Goal: Task Accomplishment & Management: Use online tool/utility

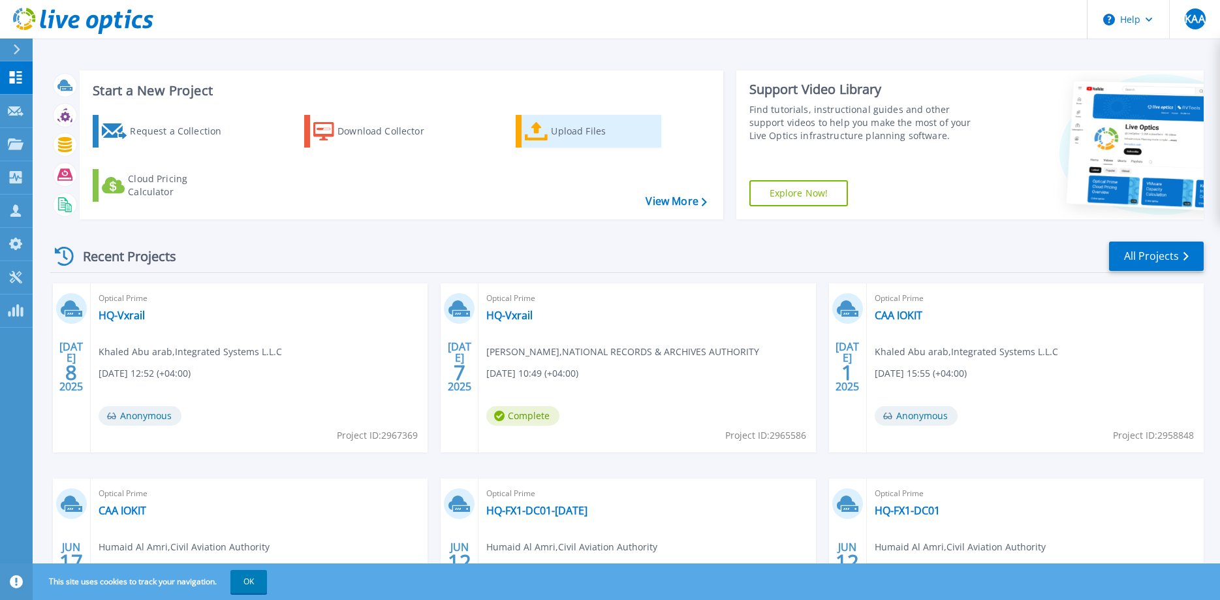
click at [554, 135] on div "Upload Files" at bounding box center [603, 131] width 104 height 26
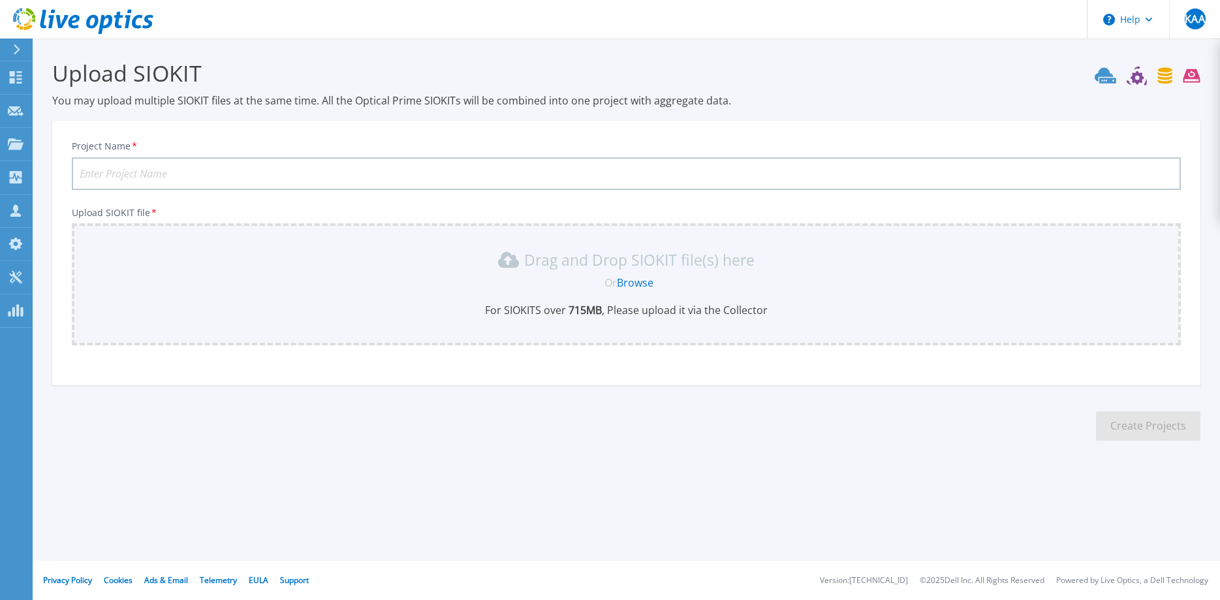
click at [166, 176] on input "Project Name *" at bounding box center [626, 173] width 1109 height 33
type input "MCMSS [DATE]"
click at [639, 283] on link "Browse" at bounding box center [635, 283] width 37 height 14
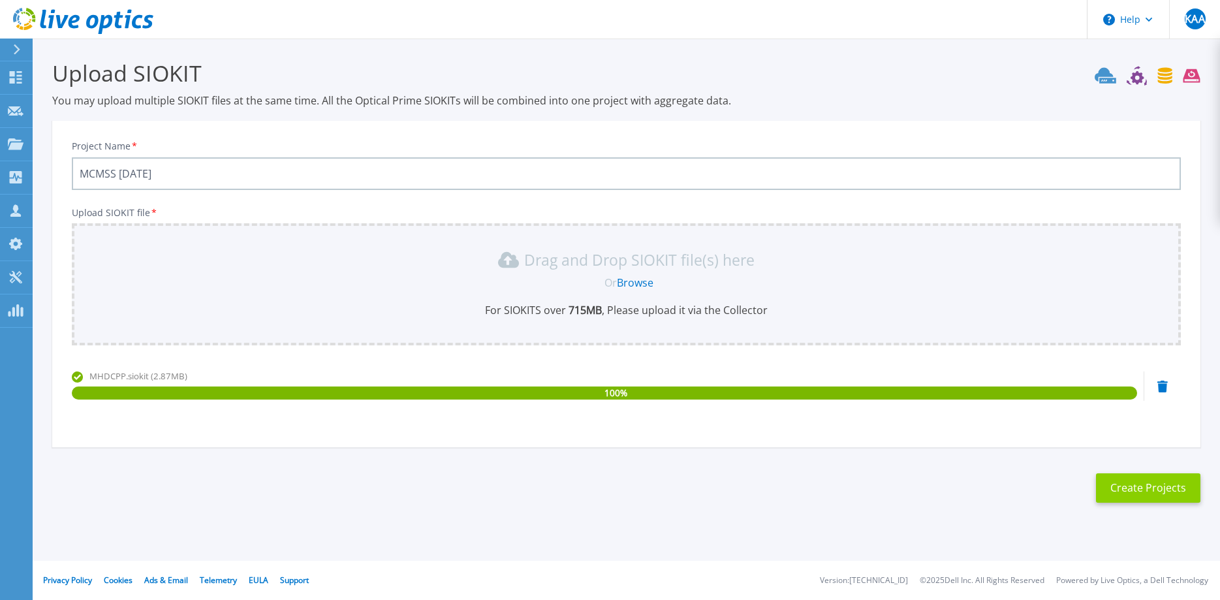
click at [1148, 494] on button "Create Projects" at bounding box center [1148, 487] width 104 height 29
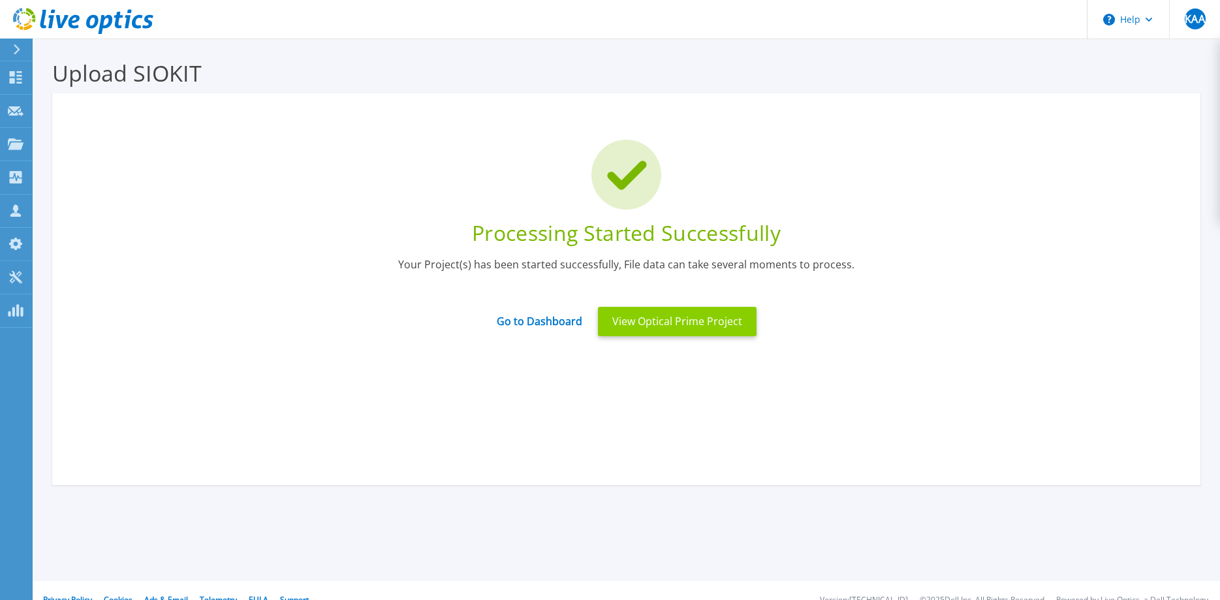
click at [662, 326] on button "View Optical Prime Project" at bounding box center [677, 321] width 159 height 29
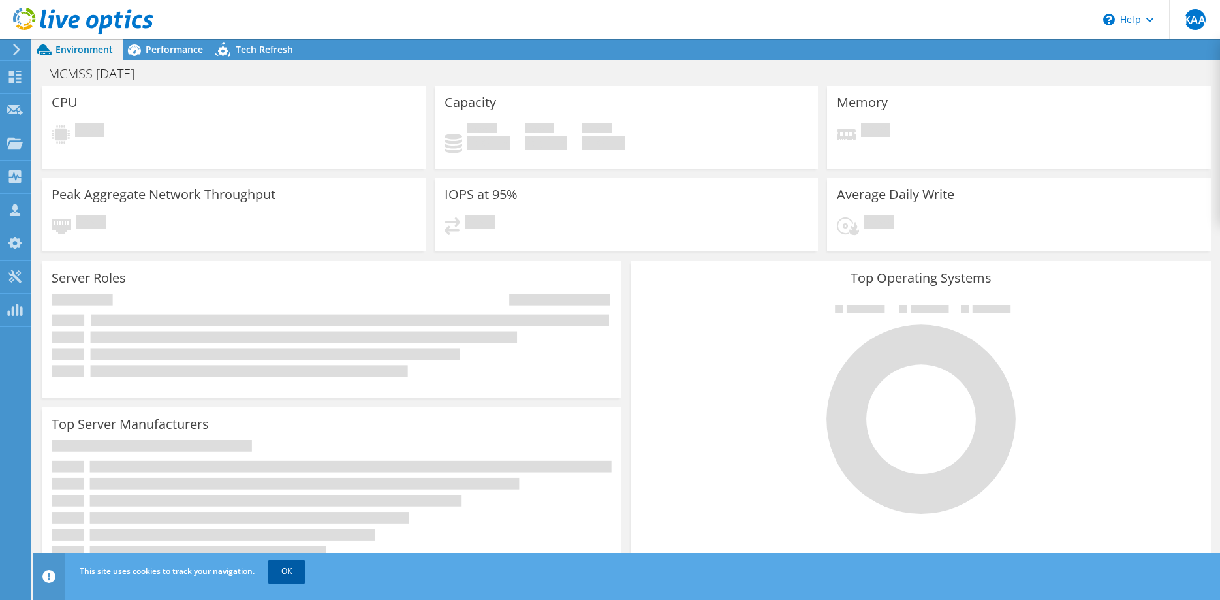
click at [289, 573] on link "OK" at bounding box center [286, 572] width 37 height 24
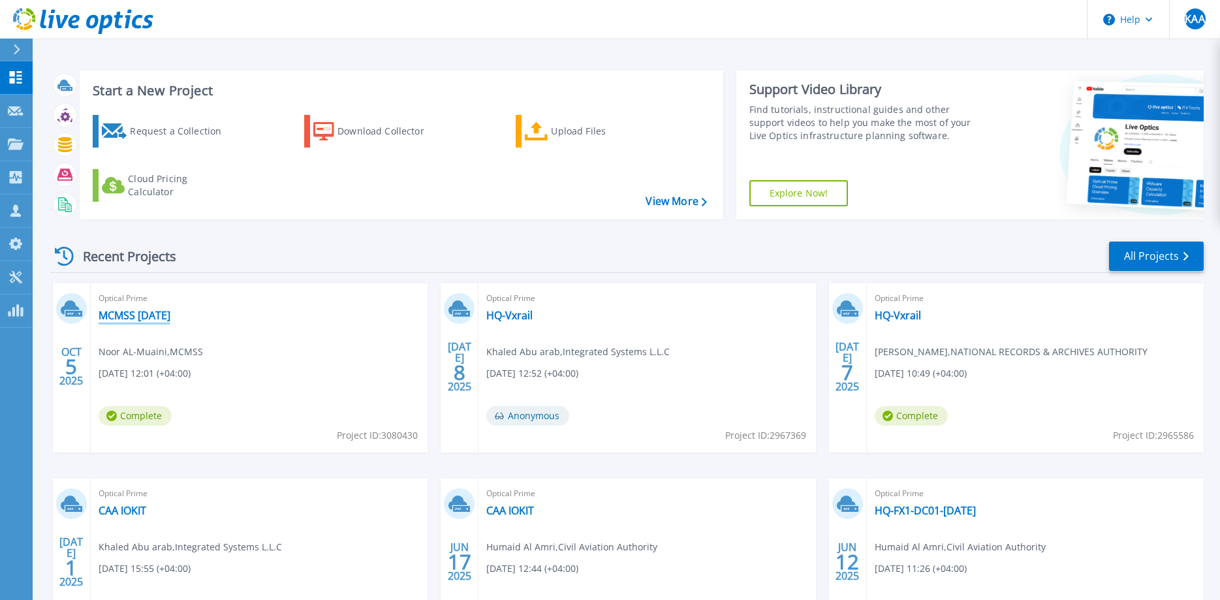
click at [135, 318] on link "MCMSS [DATE]" at bounding box center [135, 315] width 72 height 13
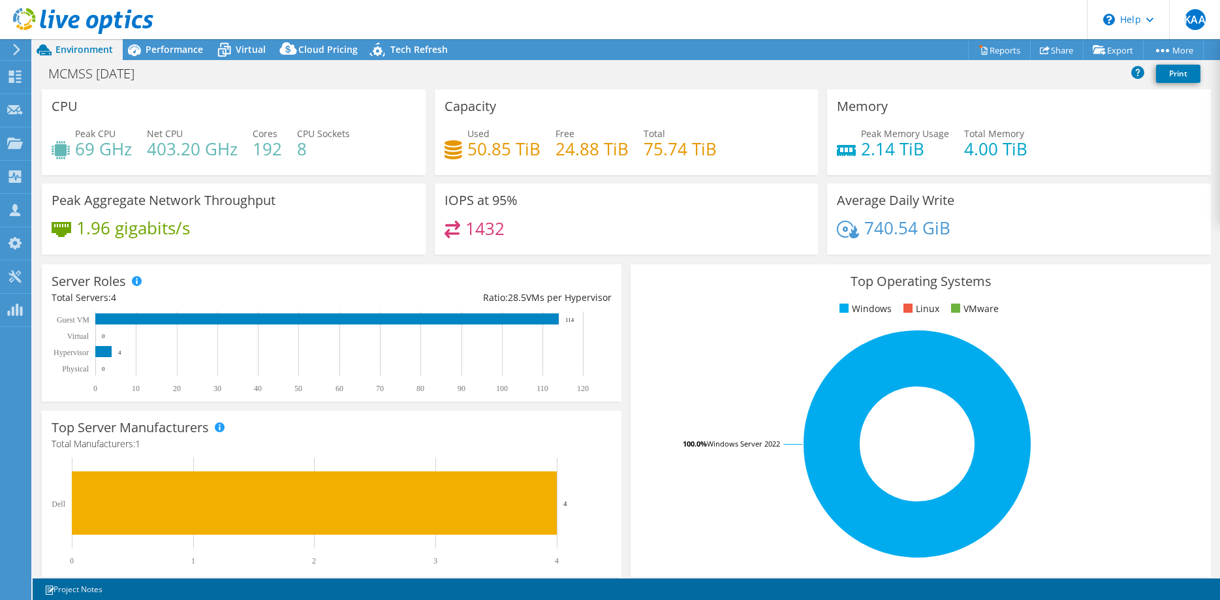
select select "USD"
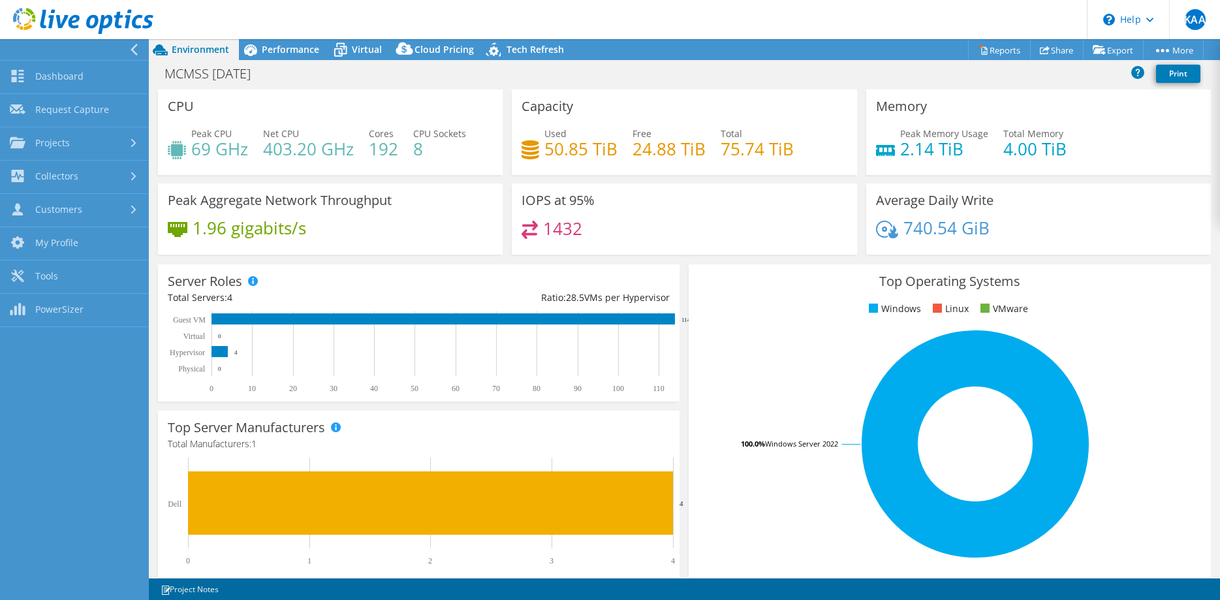
click at [767, 546] on rect at bounding box center [976, 444] width 554 height 229
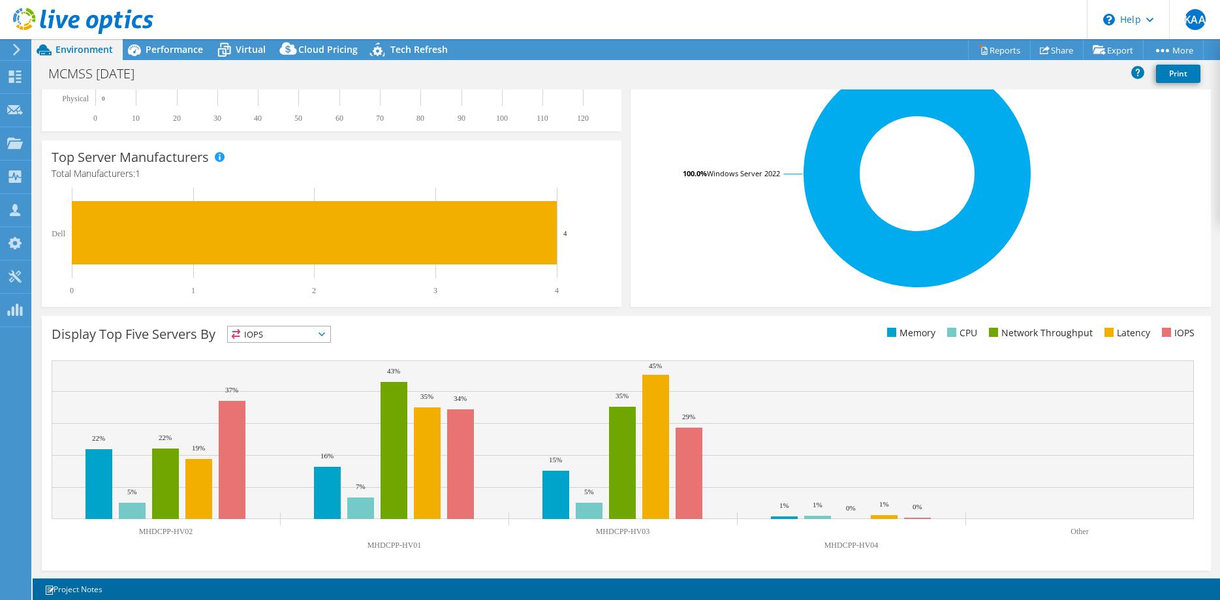
scroll to position [272, 0]
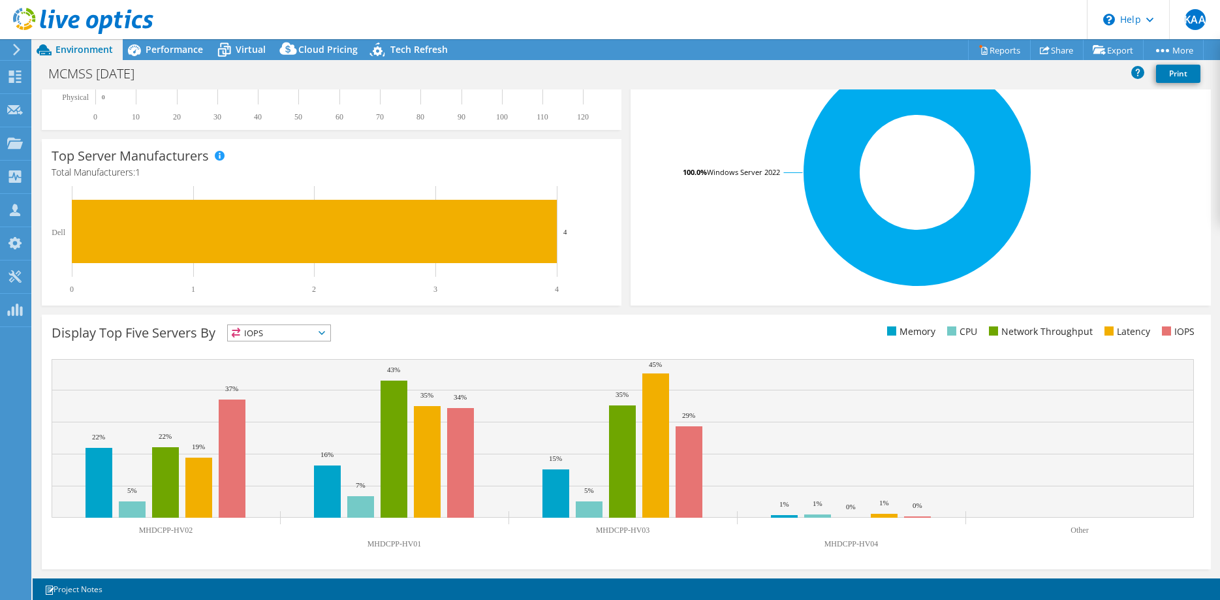
click at [325, 334] on icon at bounding box center [322, 333] width 7 height 4
click at [643, 306] on div "Top Operating Systems Windows Linux VMware 100.0% Windows Server 2022" at bounding box center [920, 149] width 589 height 322
click at [973, 557] on div "Display Top Five Servers By IOPS IOPS" at bounding box center [627, 442] width 1170 height 255
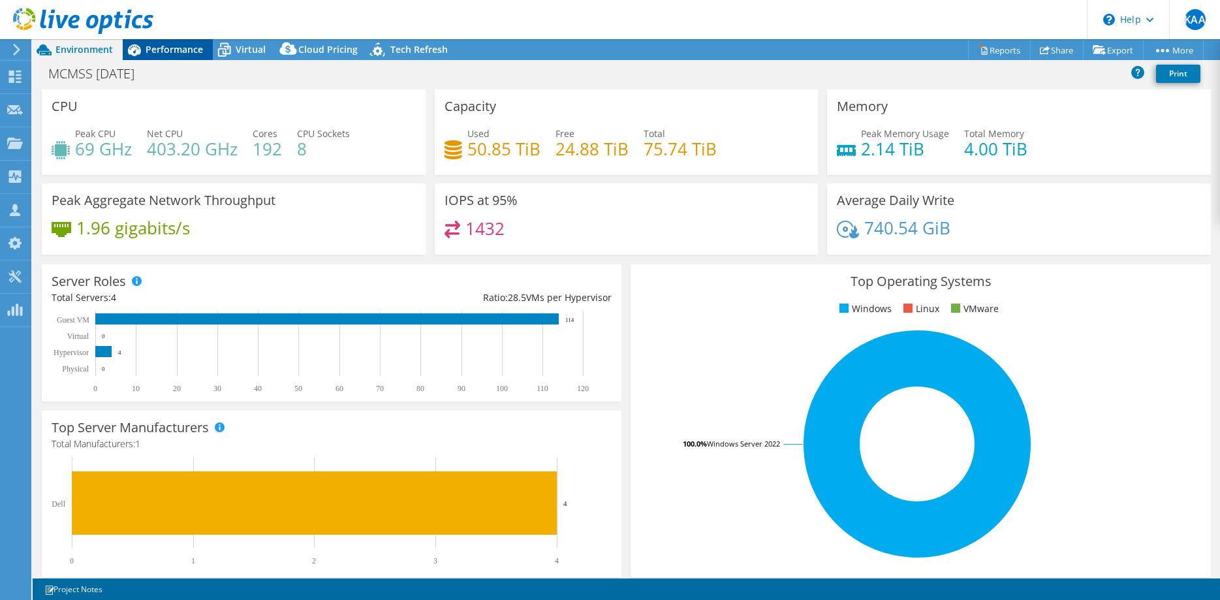
click at [168, 45] on span "Performance" at bounding box center [174, 49] width 57 height 12
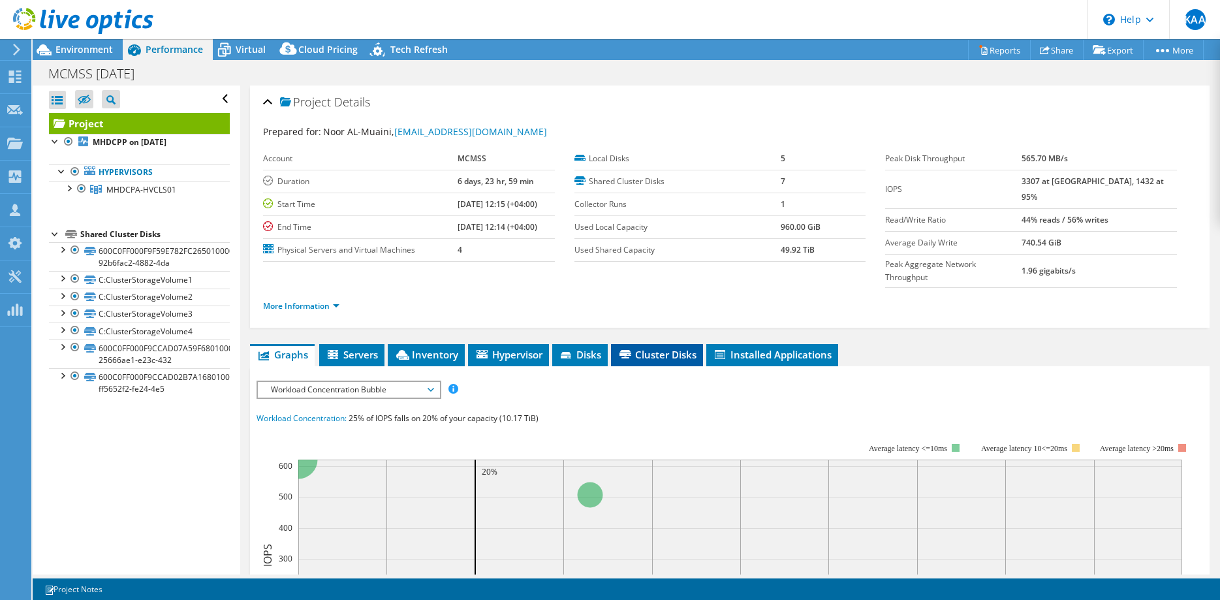
click at [648, 348] on span "Cluster Disks" at bounding box center [657, 354] width 79 height 13
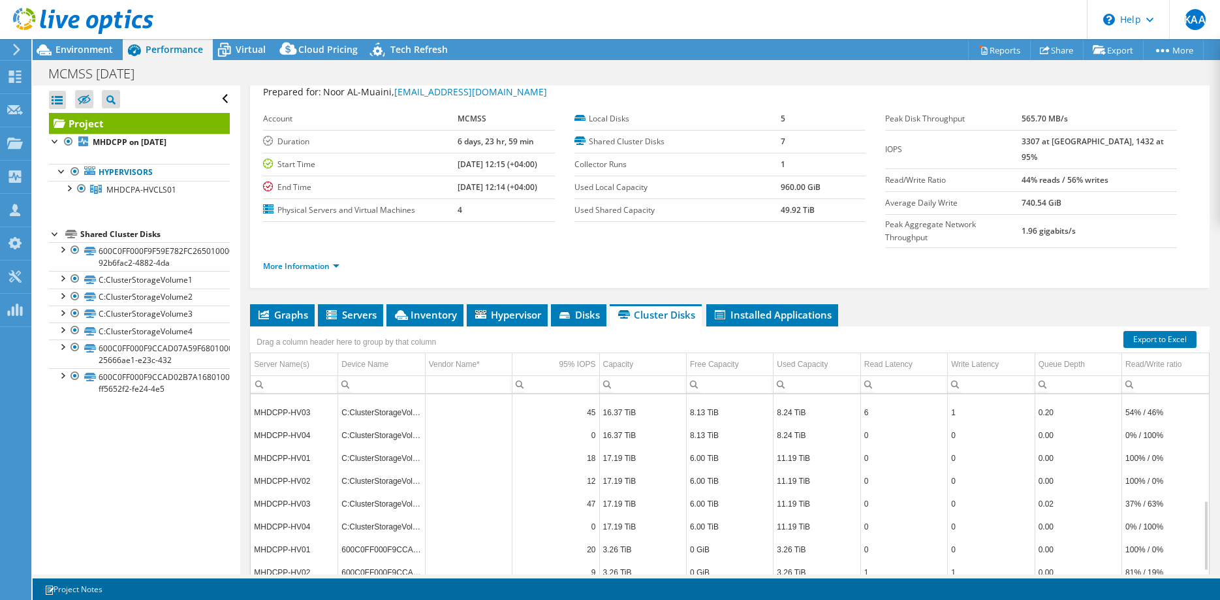
scroll to position [67, 0]
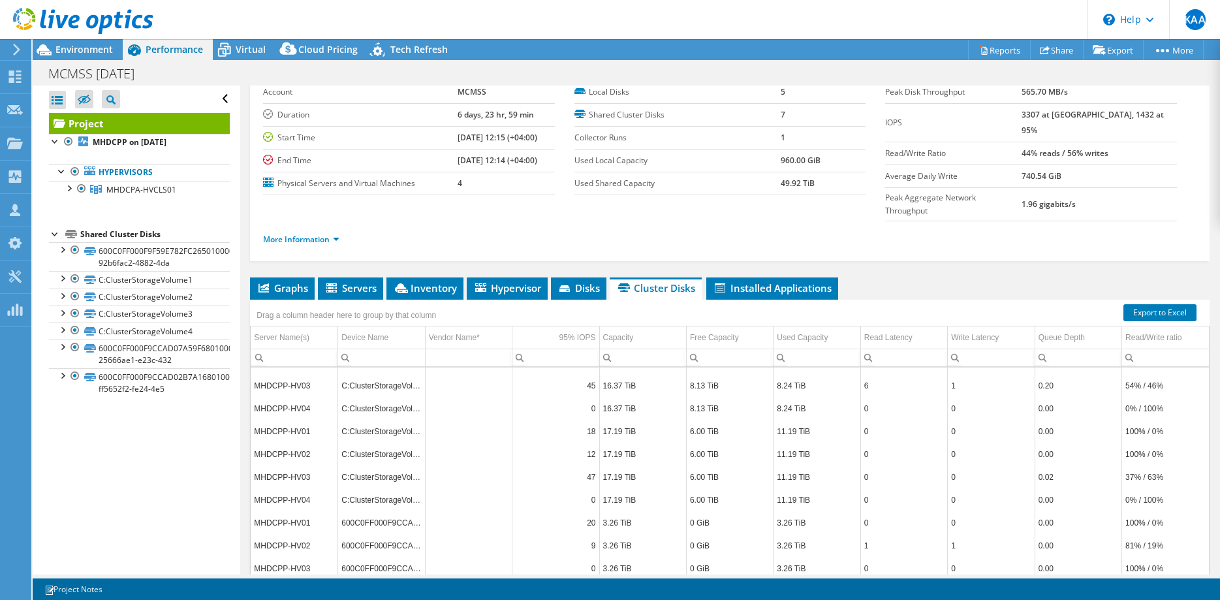
click at [581, 300] on div "Drag a column header here to group by that column" at bounding box center [730, 308] width 960 height 17
click at [581, 281] on span "Disks" at bounding box center [579, 287] width 42 height 13
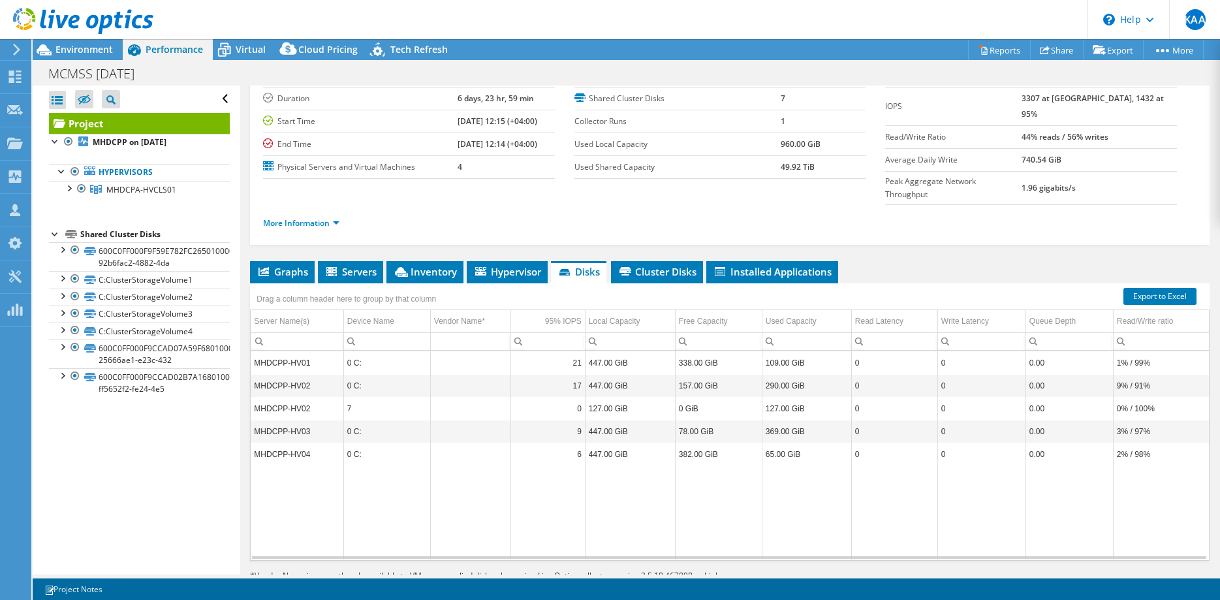
scroll to position [92, 0]
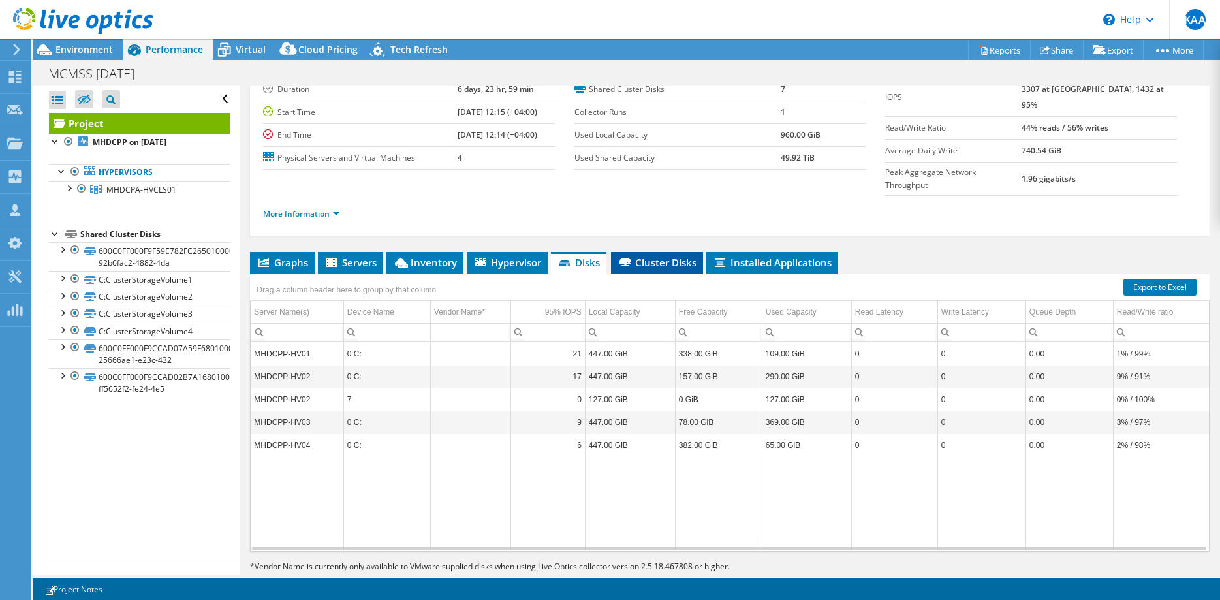
click at [684, 256] on span "Cluster Disks" at bounding box center [657, 262] width 79 height 13
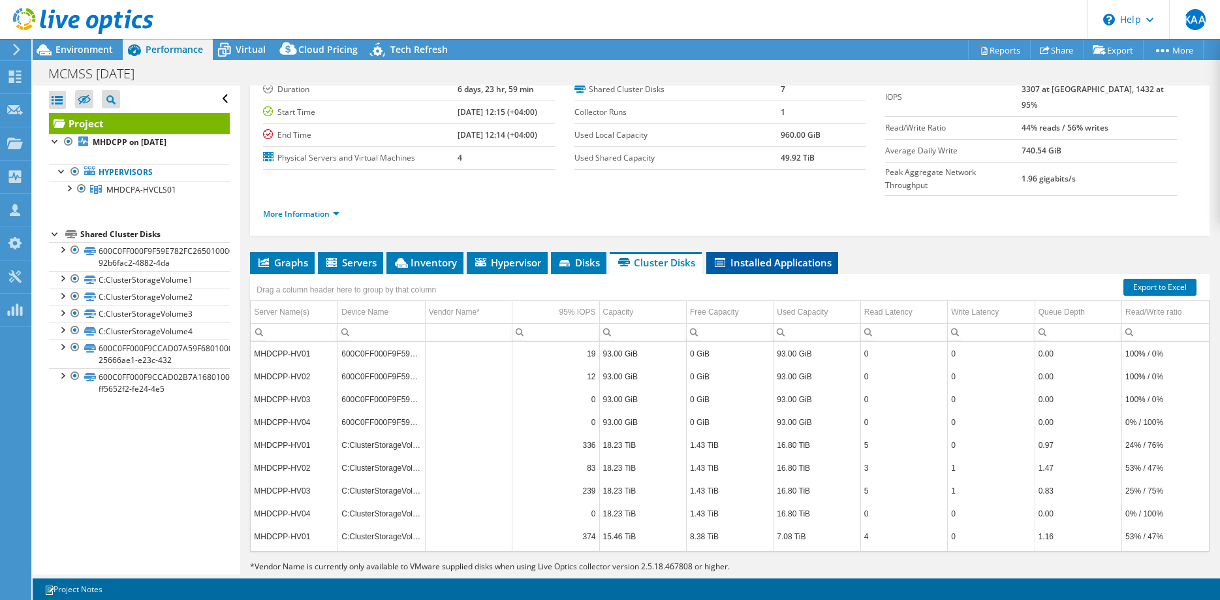
click at [750, 252] on li "Installed Applications" at bounding box center [773, 263] width 132 height 22
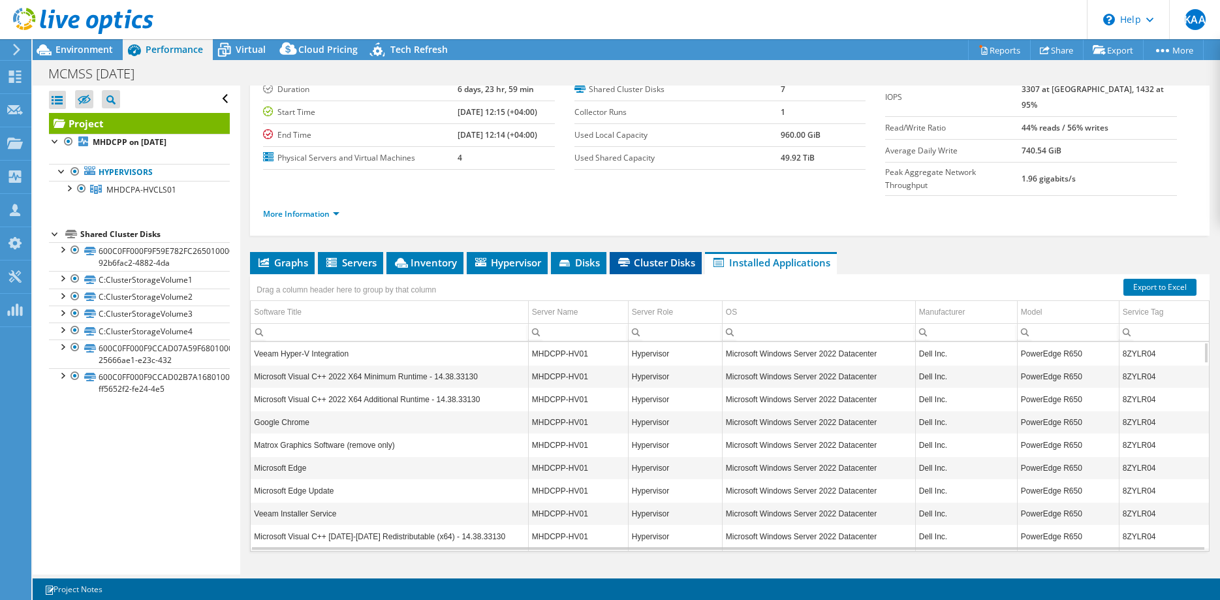
click at [654, 256] on span "Cluster Disks" at bounding box center [655, 262] width 79 height 13
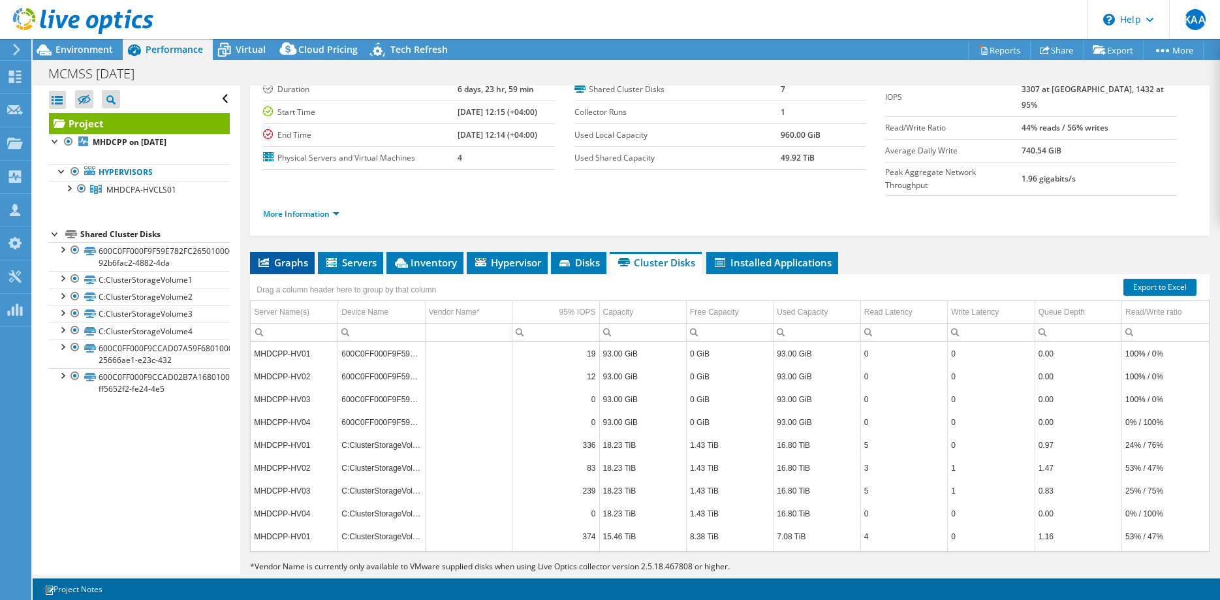
click at [264, 258] on icon at bounding box center [264, 262] width 10 height 9
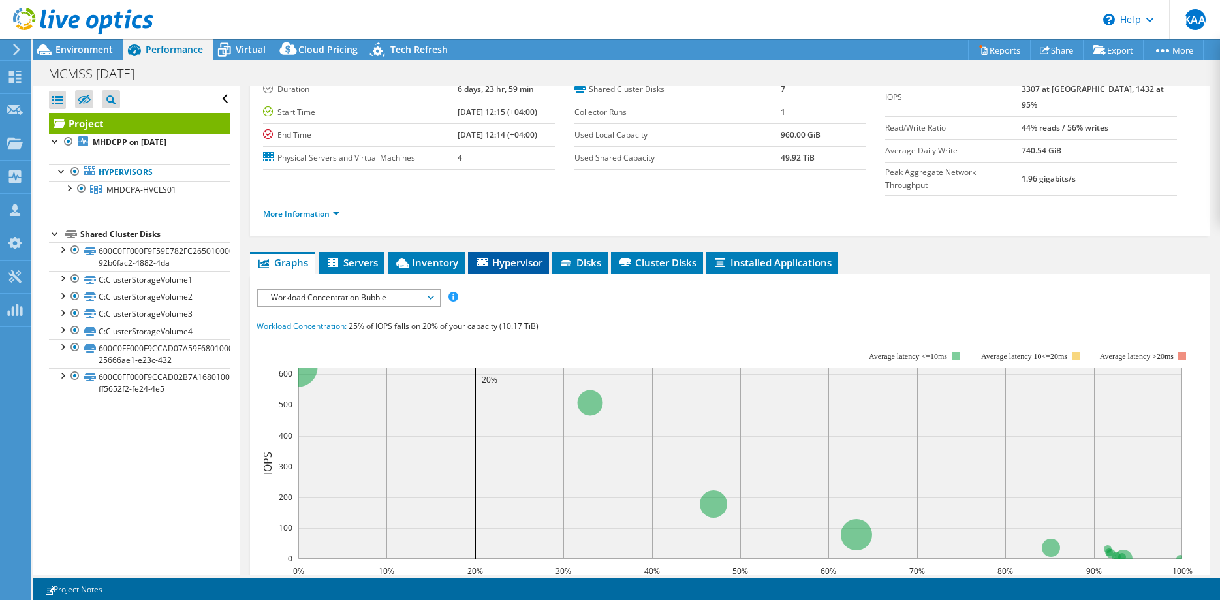
click at [516, 256] on span "Hypervisor" at bounding box center [509, 262] width 68 height 13
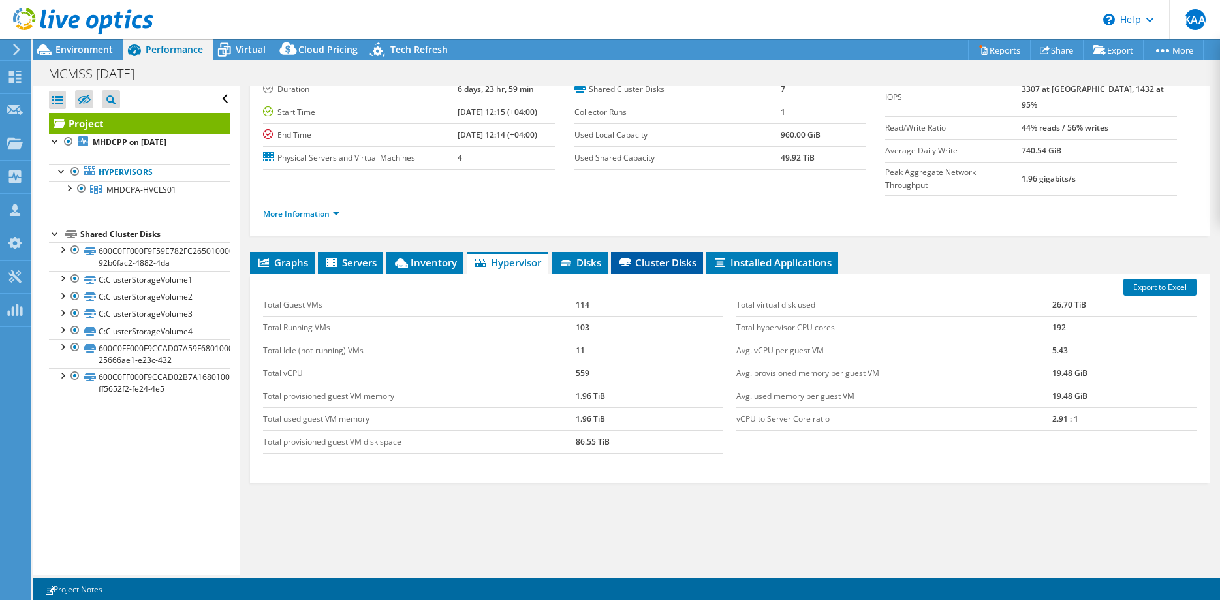
click at [649, 256] on span "Cluster Disks" at bounding box center [657, 262] width 79 height 13
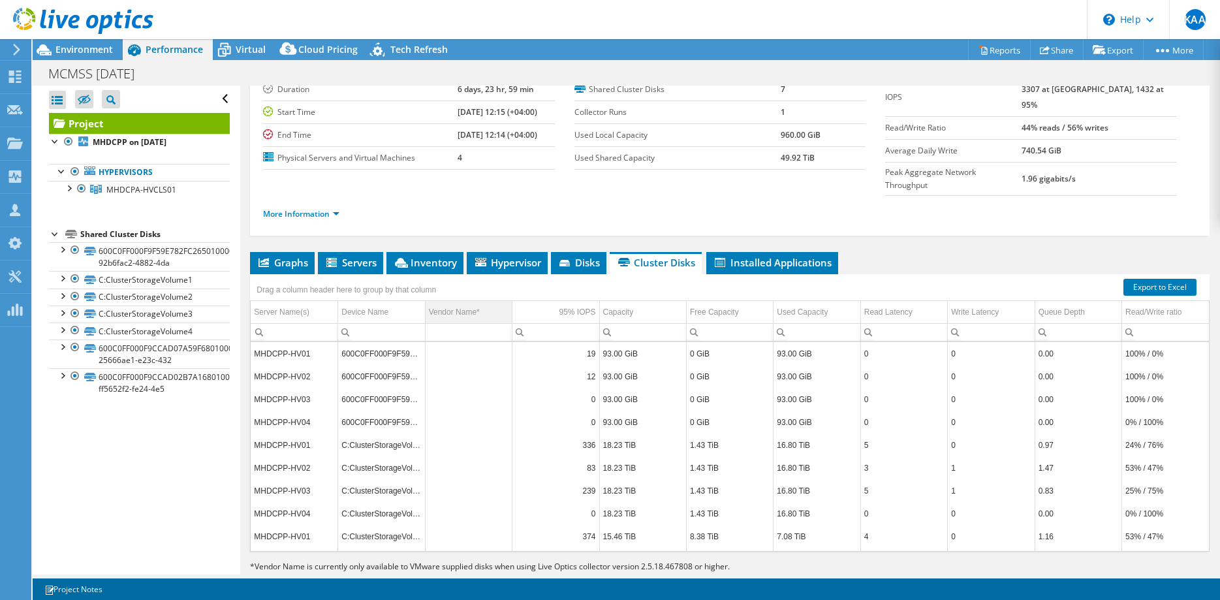
scroll to position [0, 0]
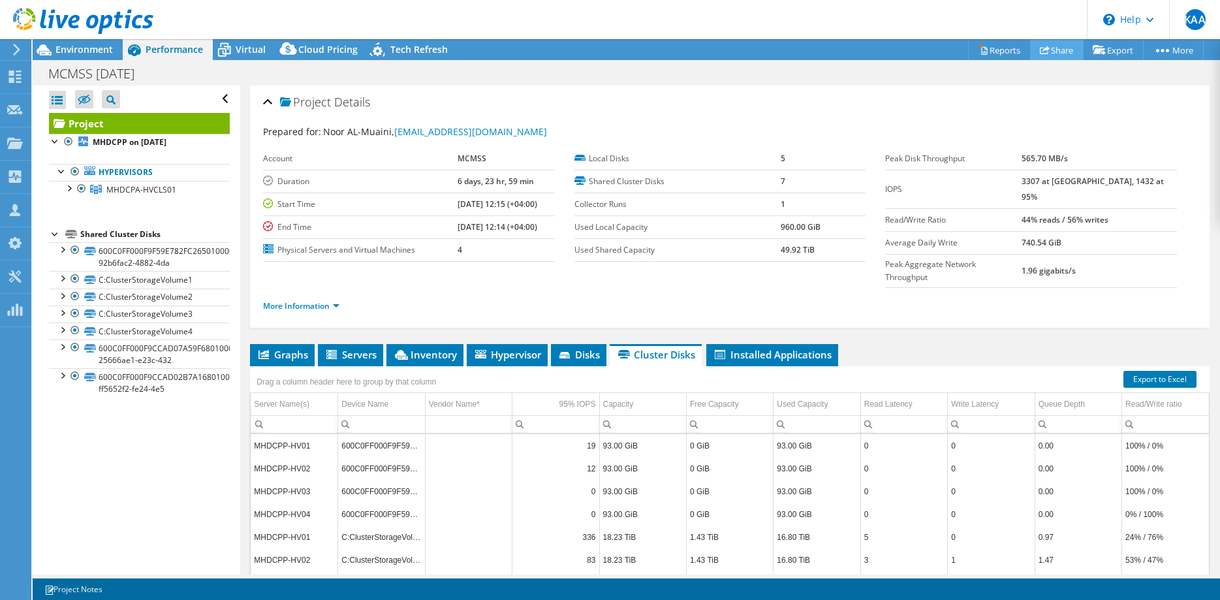
click at [1040, 46] on icon at bounding box center [1045, 50] width 10 height 10
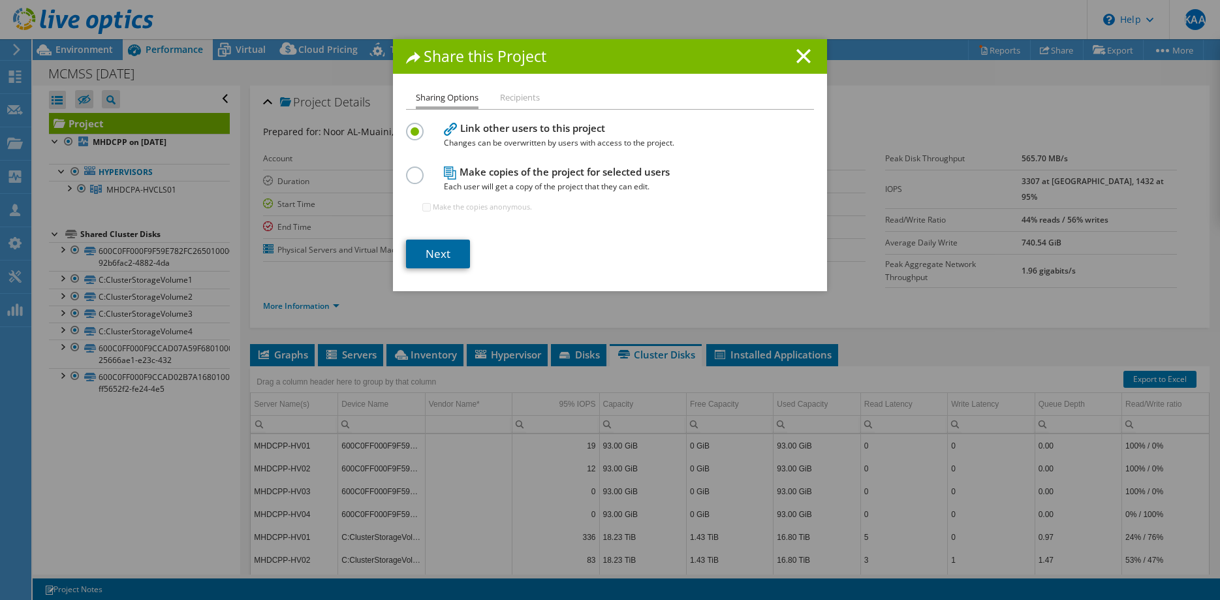
click at [446, 259] on link "Next" at bounding box center [438, 254] width 64 height 29
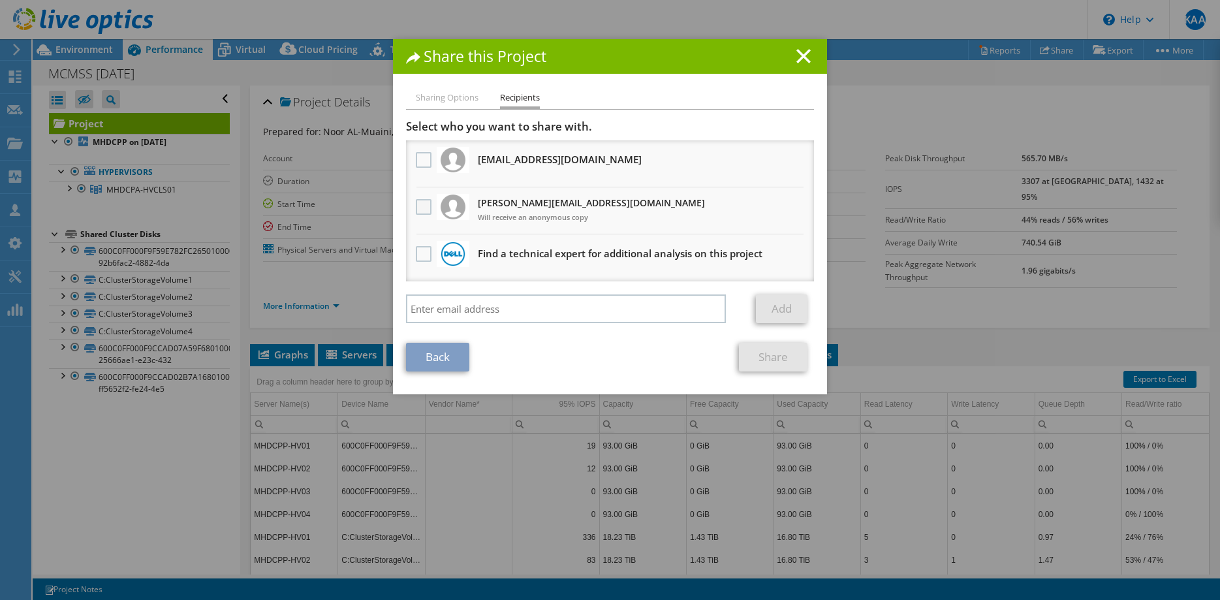
click at [421, 211] on label at bounding box center [425, 207] width 19 height 16
click at [0, 0] on input "checkbox" at bounding box center [0, 0] width 0 height 0
click at [770, 362] on link "Share" at bounding box center [773, 357] width 69 height 29
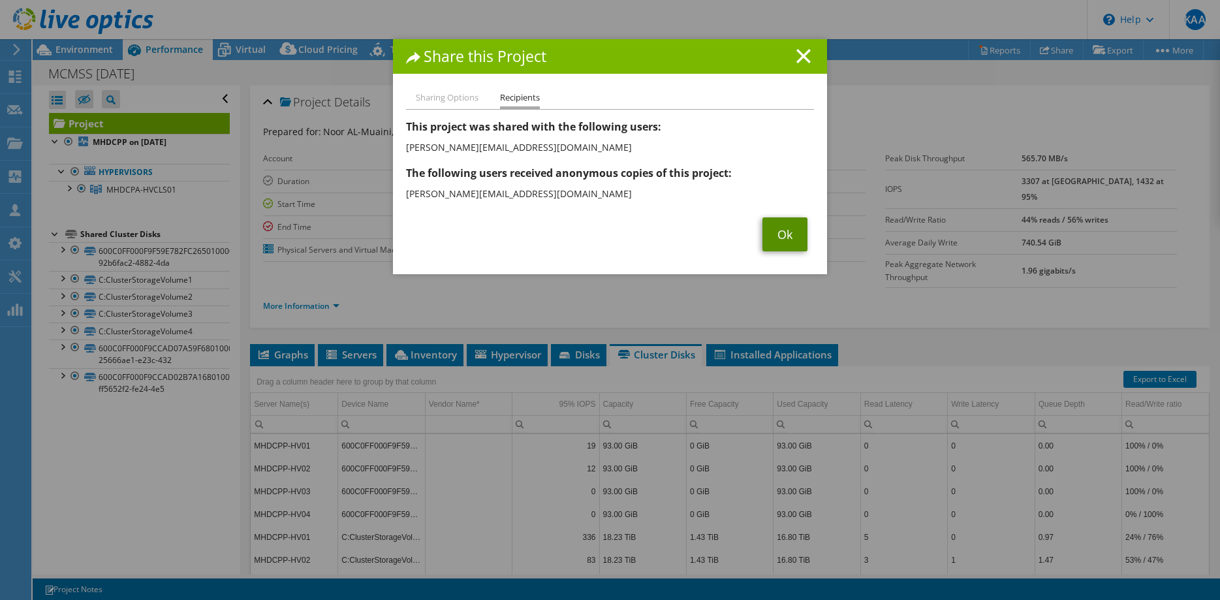
click at [787, 246] on link "Ok" at bounding box center [785, 234] width 45 height 34
